Goal: Task Accomplishment & Management: Manage account settings

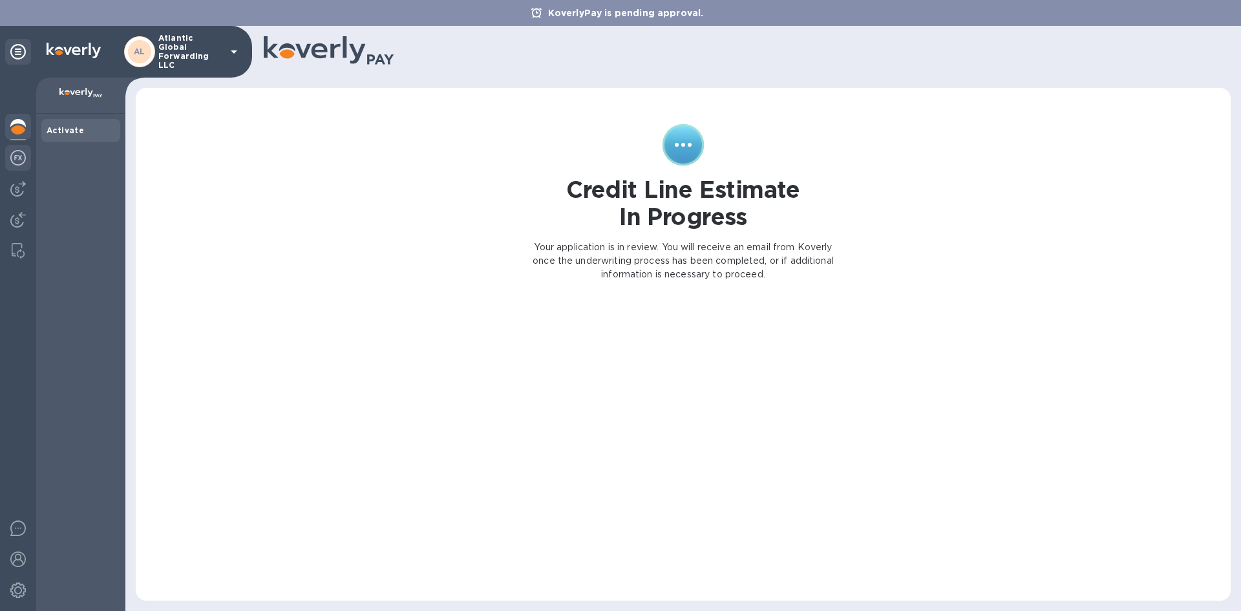
click at [21, 162] on img at bounding box center [18, 158] width 16 height 16
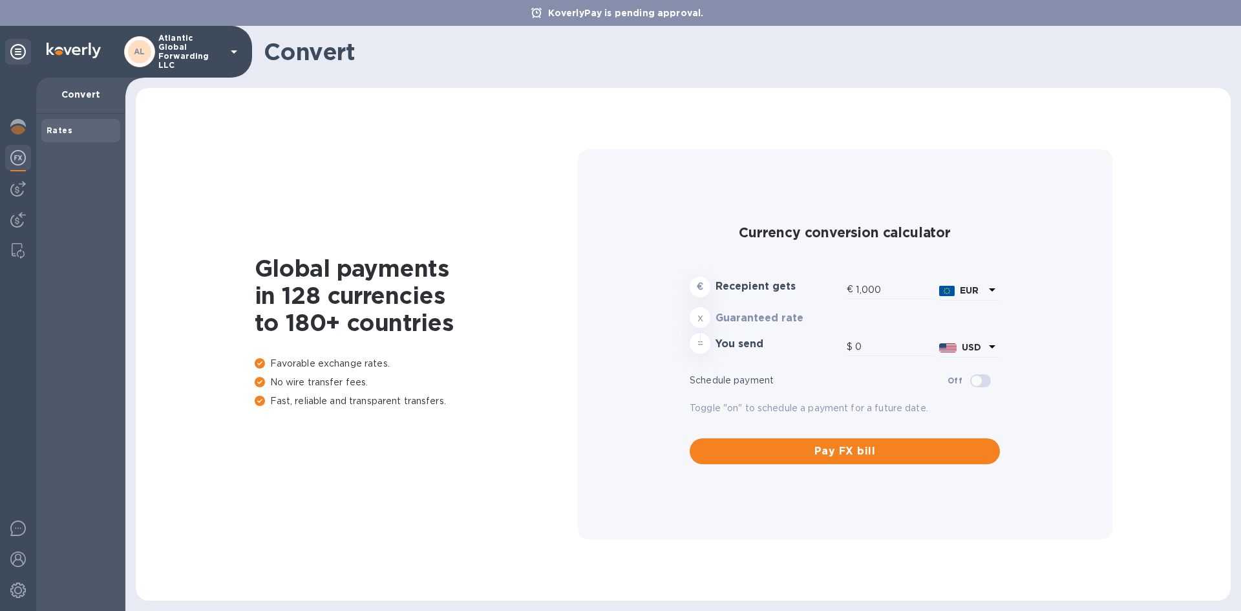
type input "1,182.2"
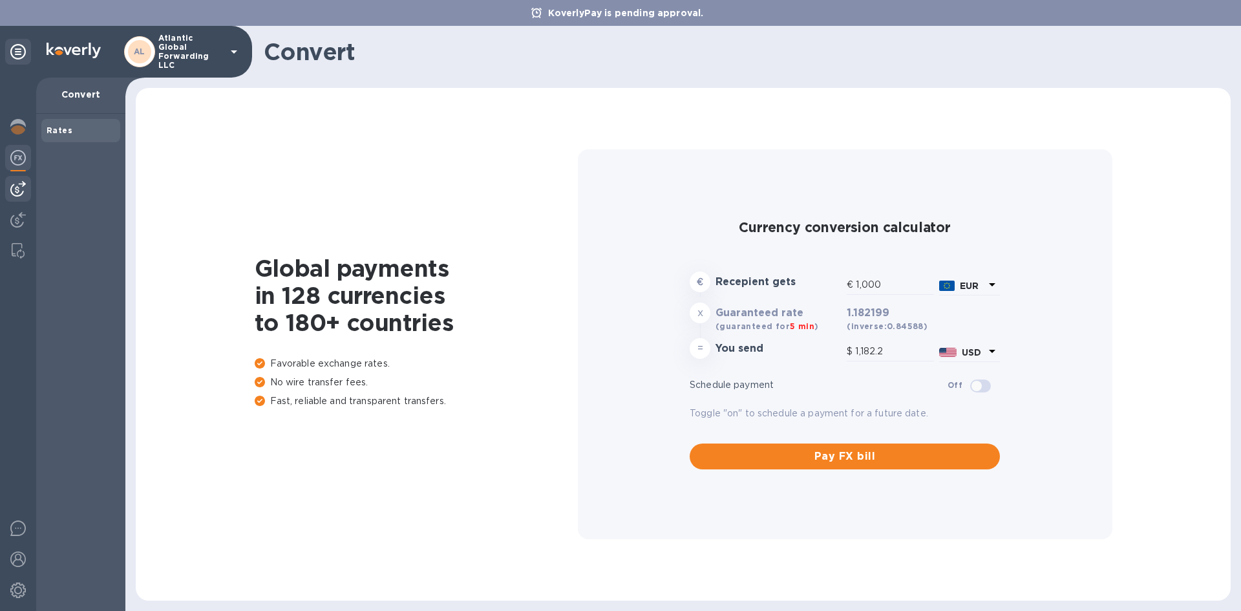
click at [11, 181] on img at bounding box center [18, 189] width 16 height 16
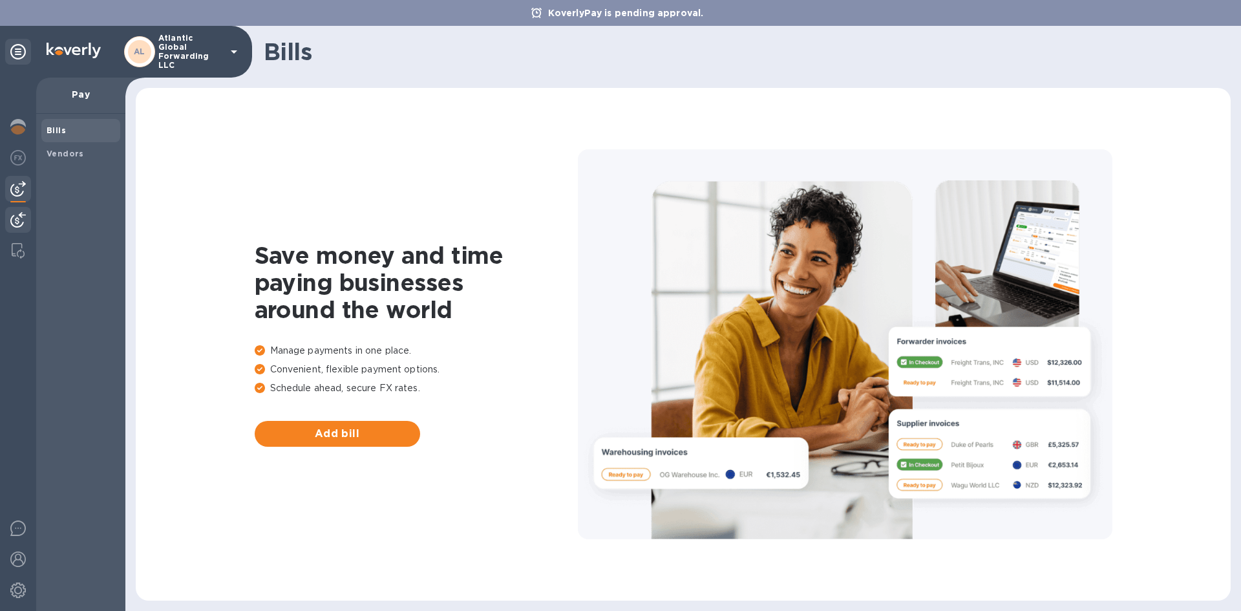
click at [23, 229] on div at bounding box center [18, 221] width 26 height 28
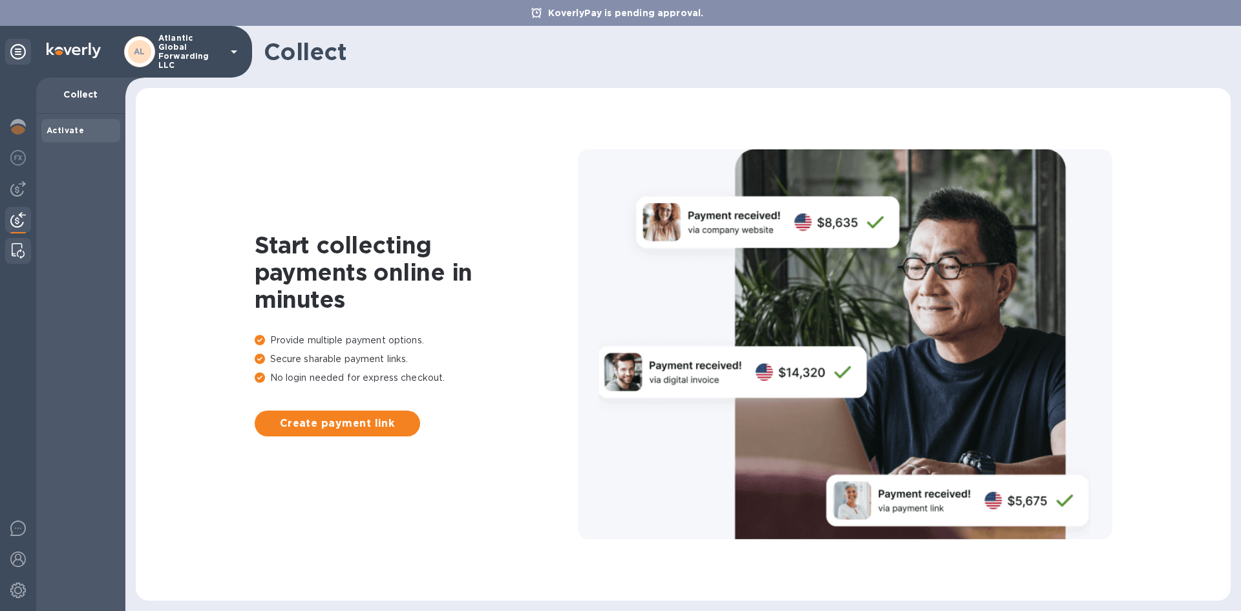
click at [21, 250] on img at bounding box center [18, 251] width 13 height 16
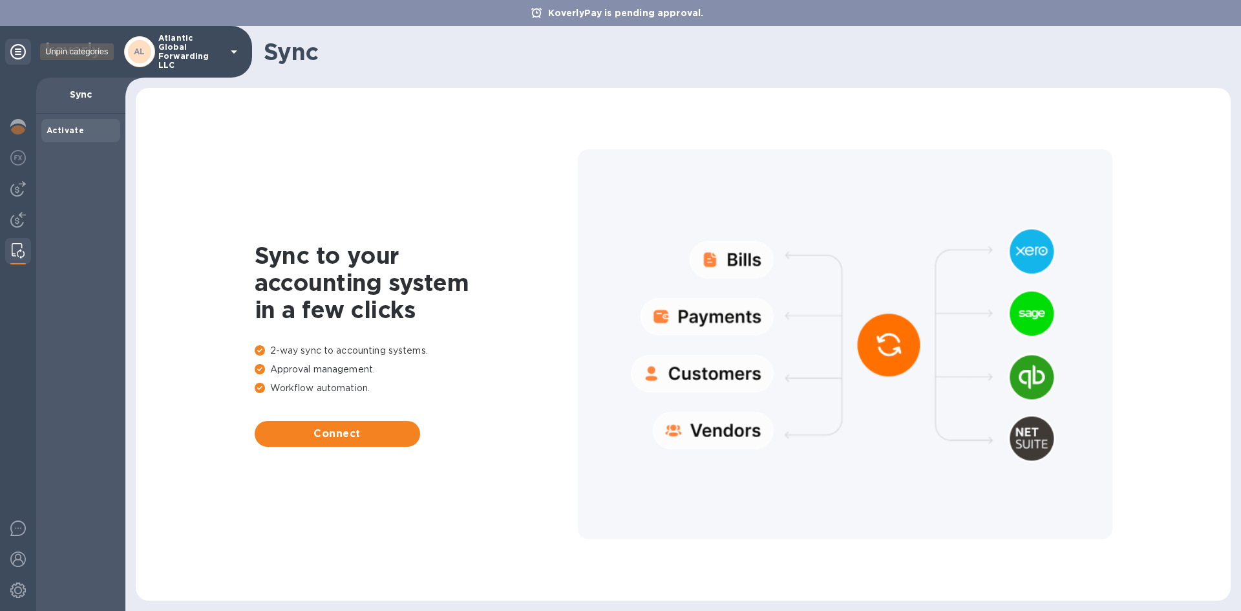
click at [18, 51] on icon at bounding box center [18, 52] width 16 height 16
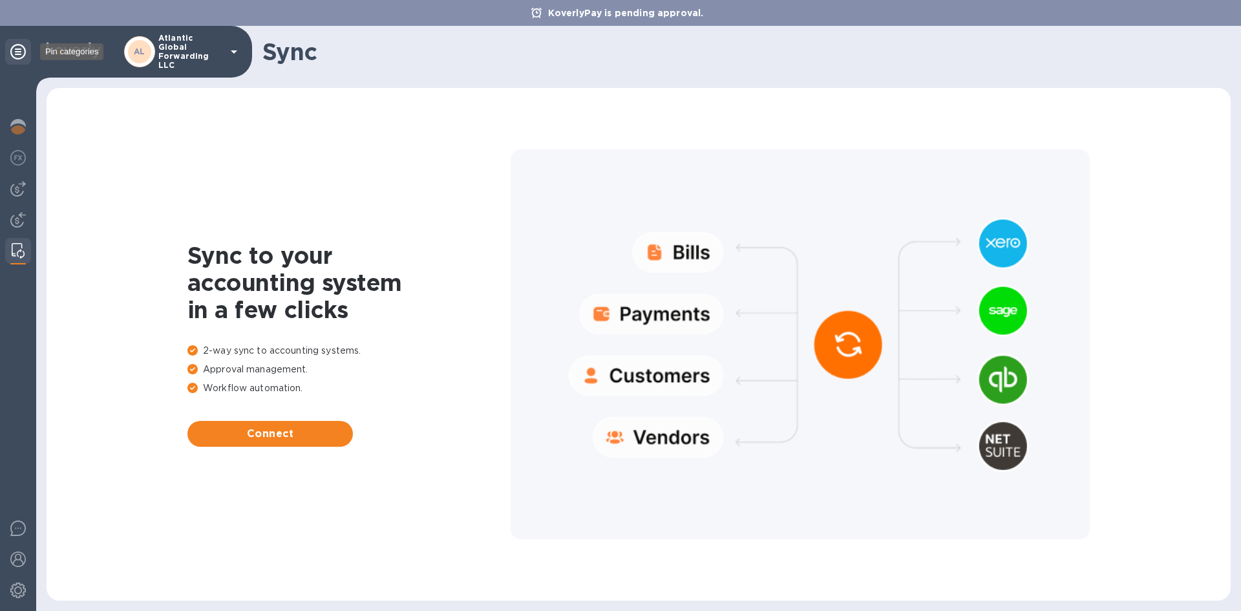
click at [18, 51] on icon at bounding box center [18, 52] width 16 height 16
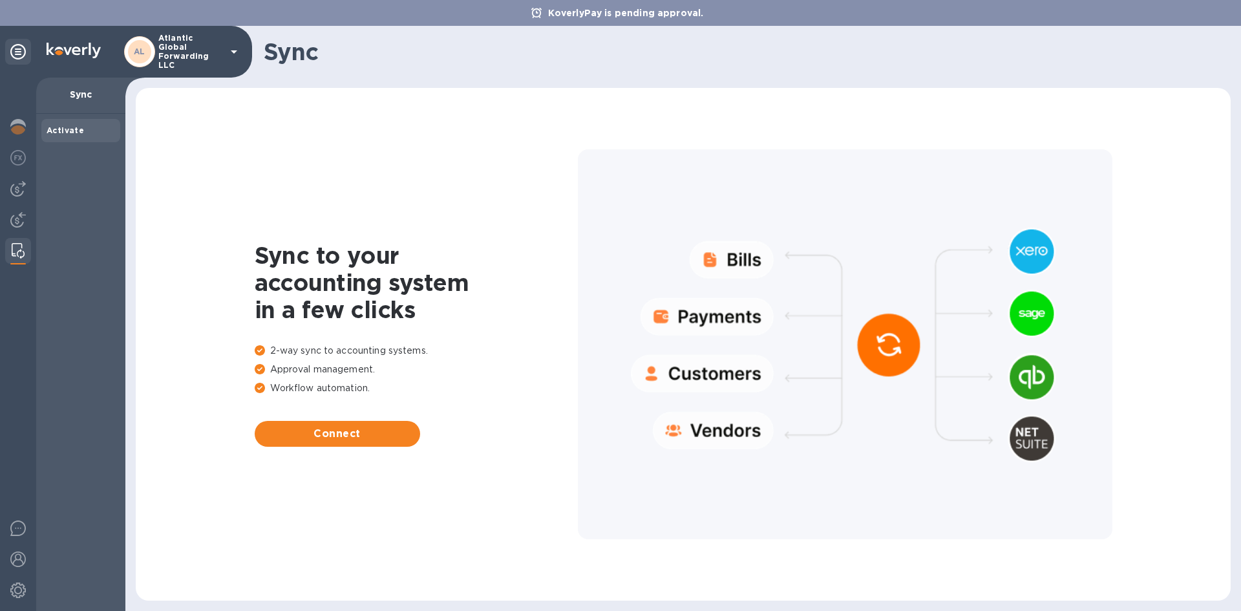
click at [76, 132] on b "Activate" at bounding box center [65, 130] width 37 height 10
click at [19, 57] on icon at bounding box center [18, 52] width 16 height 16
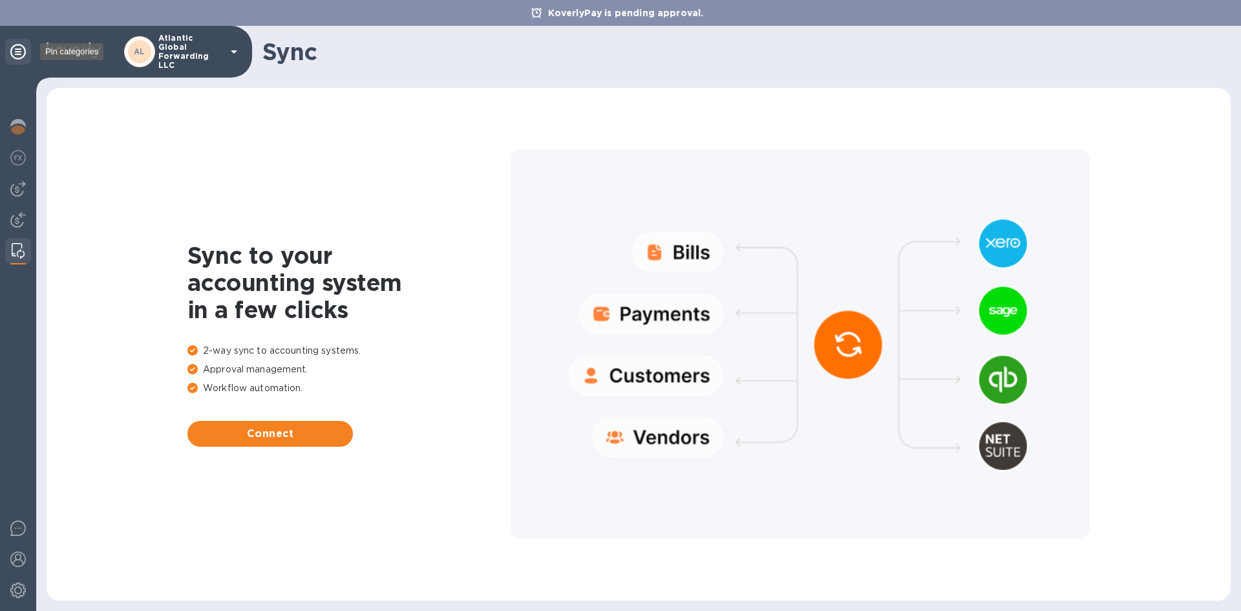
click at [19, 57] on icon at bounding box center [18, 52] width 16 height 16
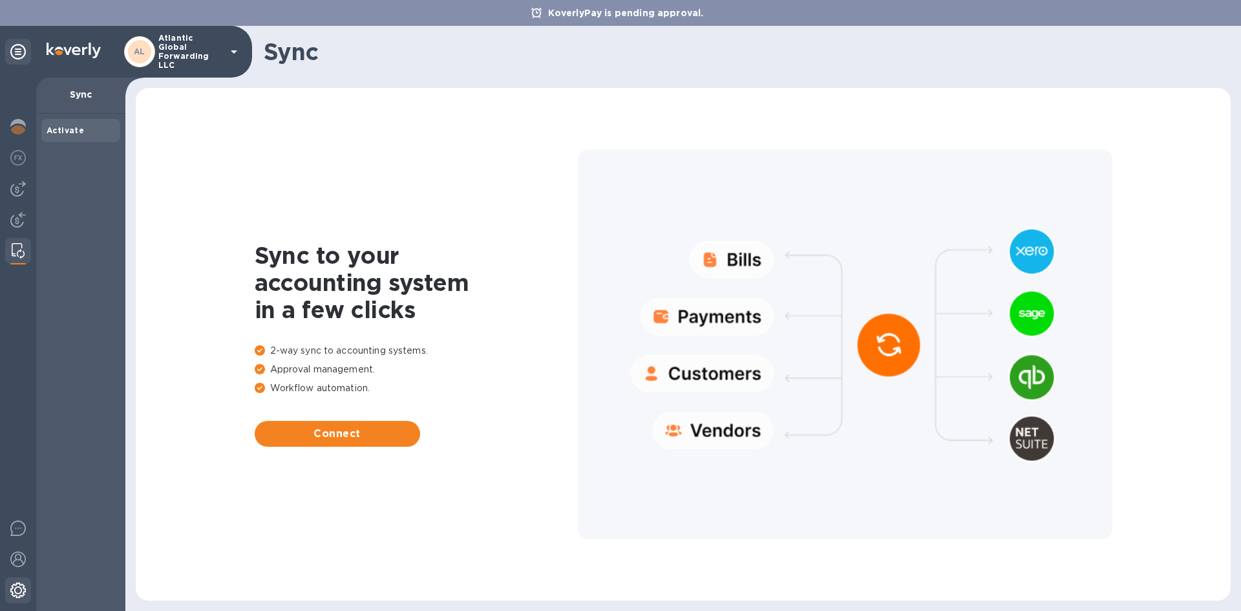
click at [18, 591] on img at bounding box center [18, 590] width 16 height 16
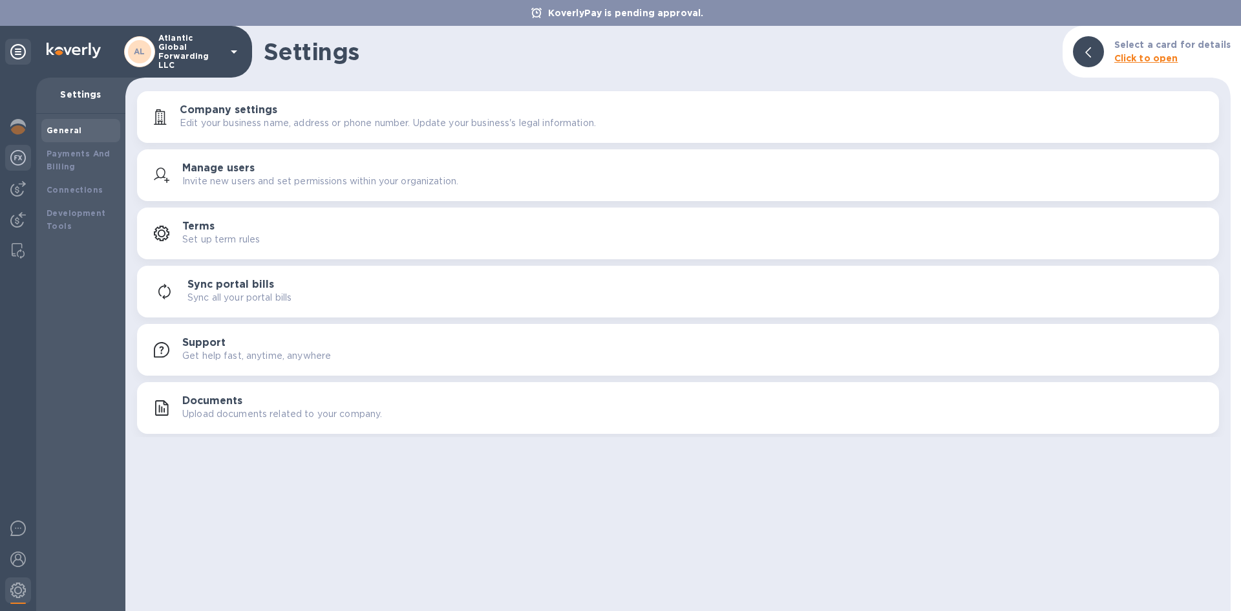
click at [18, 159] on img at bounding box center [18, 158] width 16 height 16
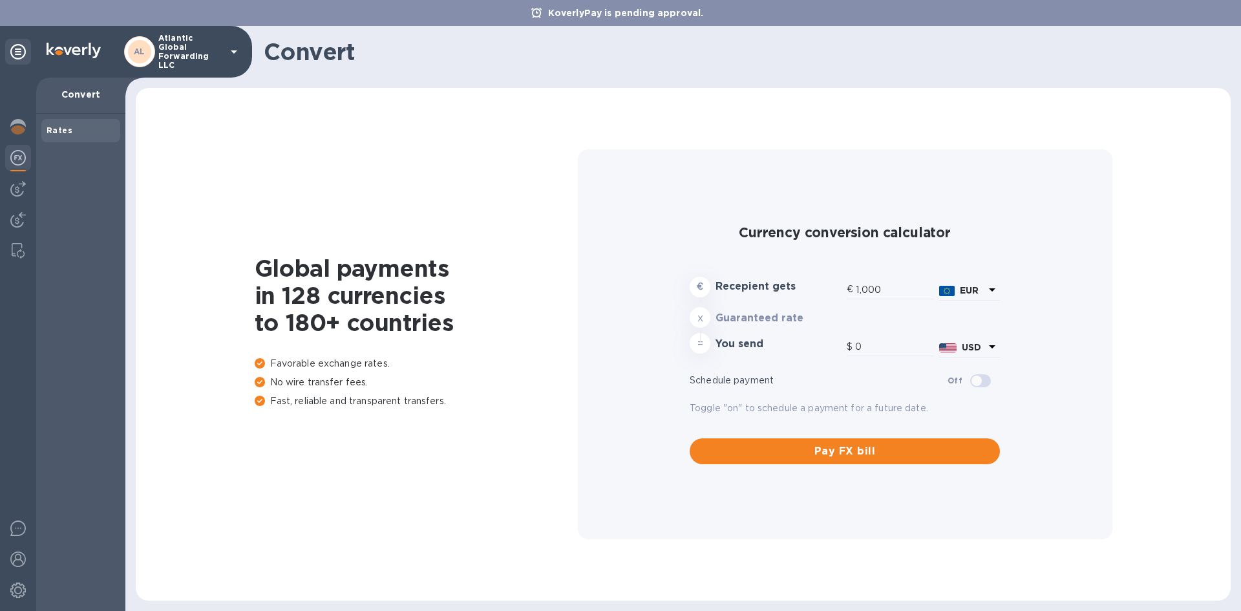
type input "1,182.5"
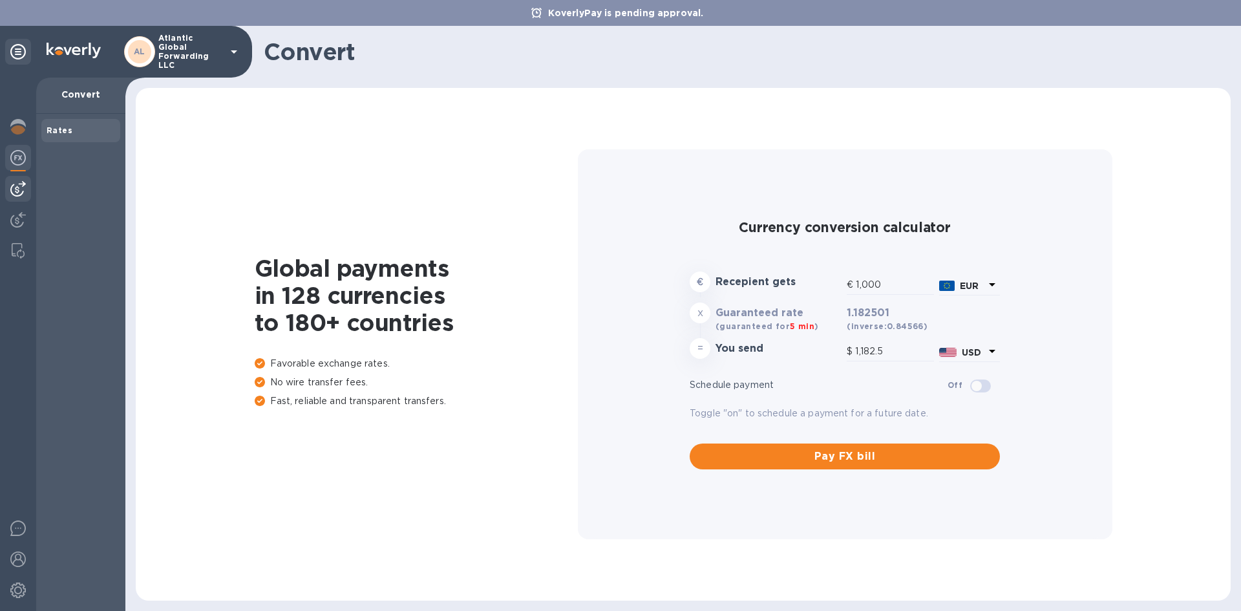
click at [12, 190] on img at bounding box center [18, 189] width 16 height 16
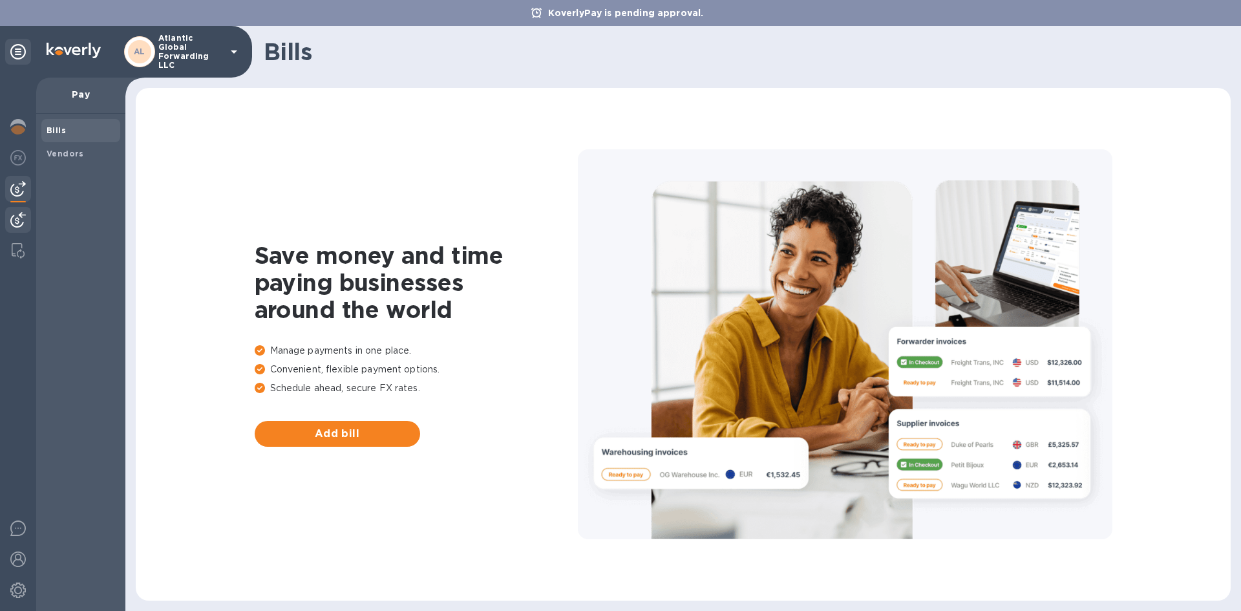
click at [14, 224] on img at bounding box center [18, 220] width 16 height 16
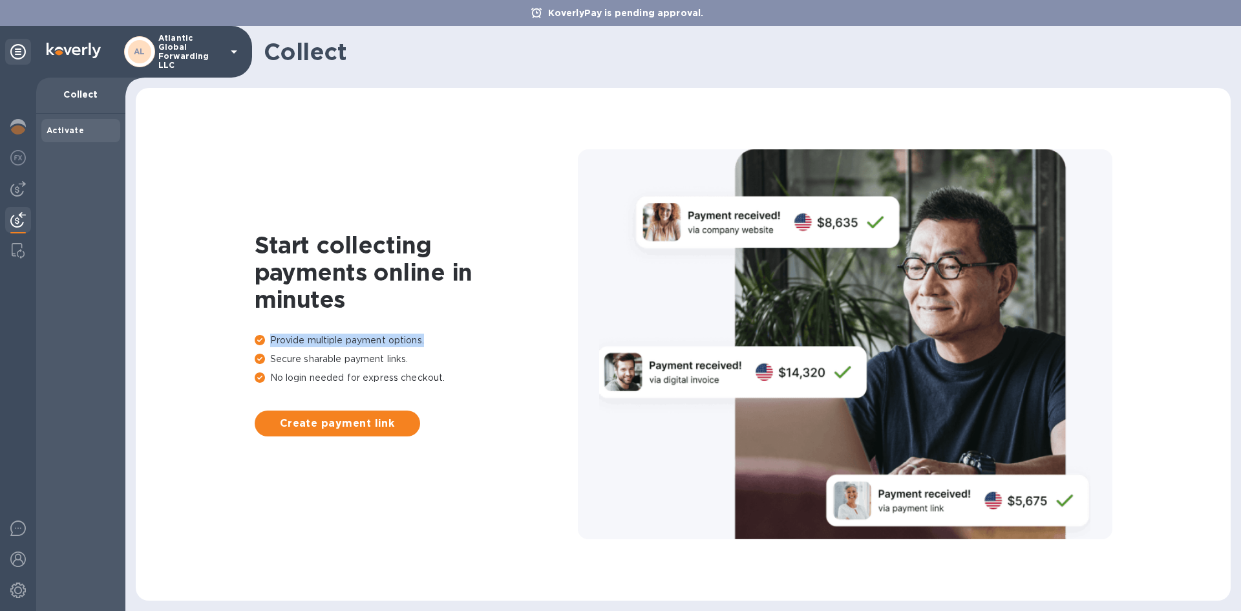
drag, startPoint x: 469, startPoint y: 339, endPoint x: 253, endPoint y: 330, distance: 216.1
click at [253, 330] on div "Start collecting payments online in minutes Provide multiple payment options. S…" at bounding box center [683, 344] width 1069 height 487
drag, startPoint x: 415, startPoint y: 361, endPoint x: 246, endPoint y: 359, distance: 168.7
click at [253, 361] on div "Start collecting payments online in minutes Provide multiple payment options. S…" at bounding box center [683, 344] width 1069 height 487
click at [154, 324] on div "Start collecting payments online in minutes Provide multiple payment options. S…" at bounding box center [683, 344] width 1069 height 487
